Goal: Navigation & Orientation: Find specific page/section

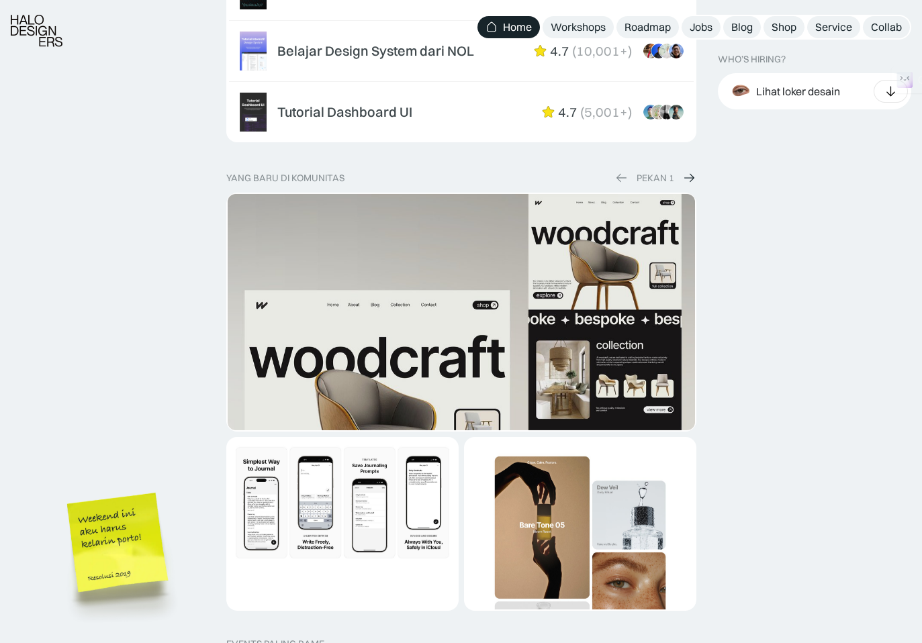
scroll to position [2552, 0]
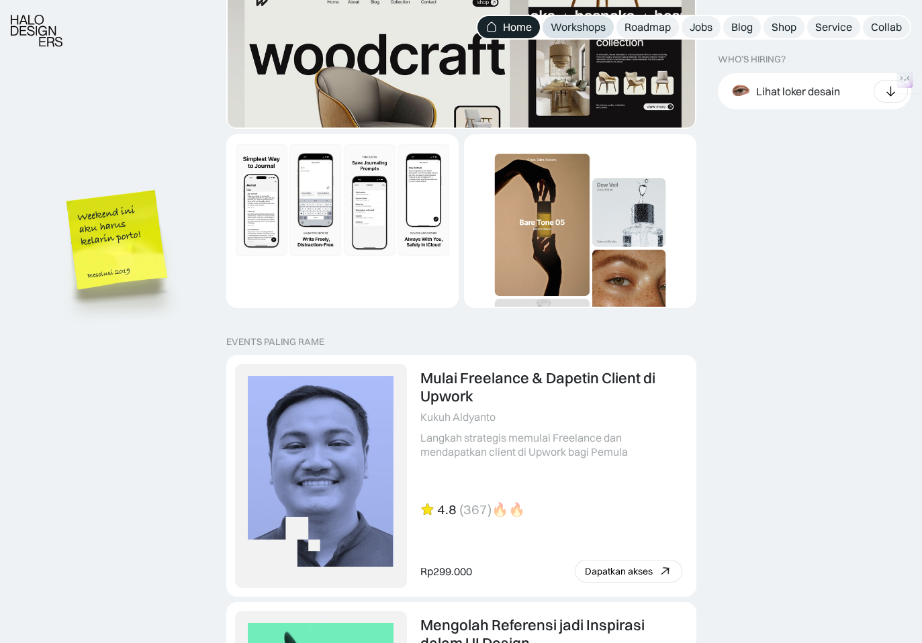
click at [596, 35] on link "Workshops" at bounding box center [578, 27] width 71 height 22
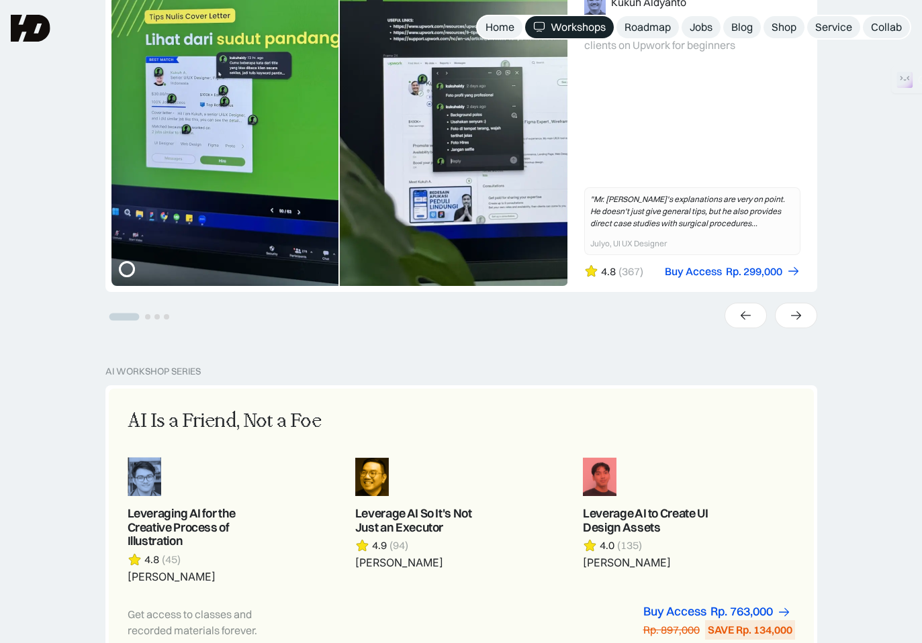
scroll to position [336, 0]
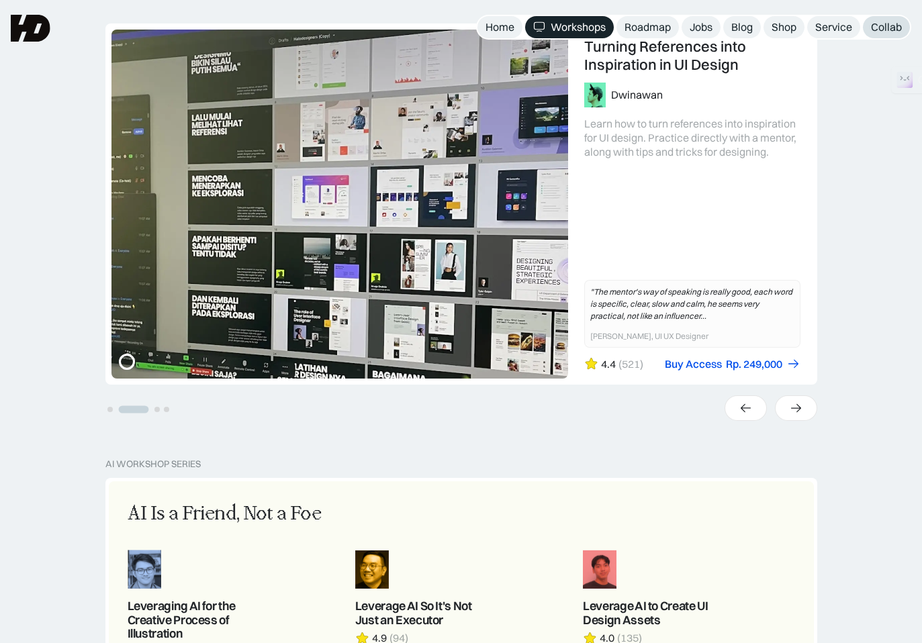
click at [881, 28] on font "Collab" at bounding box center [886, 26] width 31 height 13
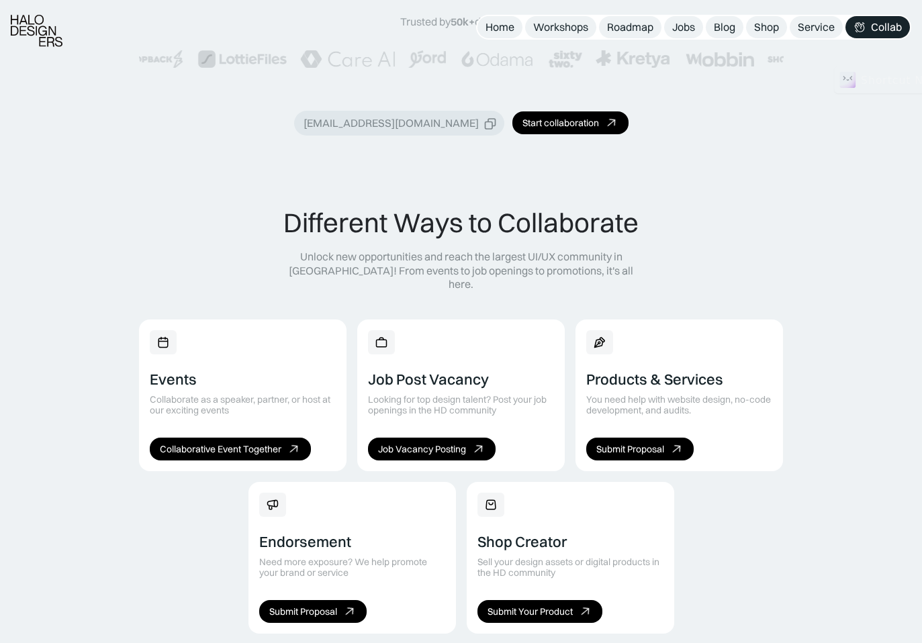
scroll to position [958, 0]
